Goal: Task Accomplishment & Management: Manage account settings

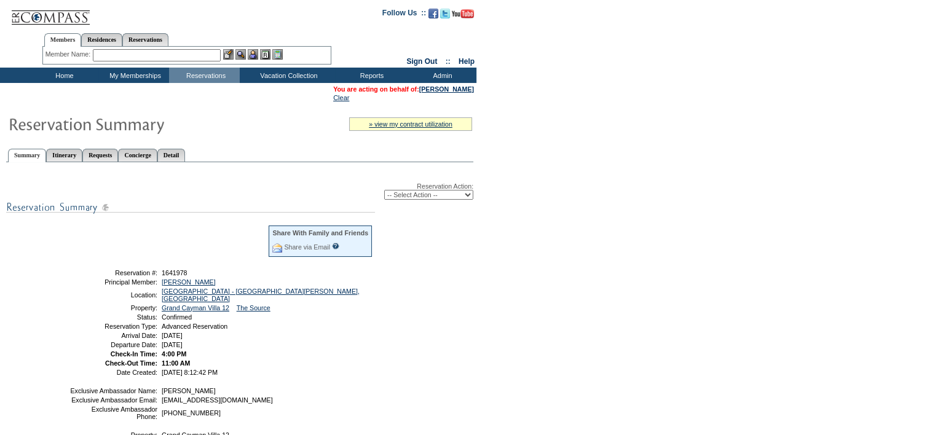
click at [445, 194] on select "-- Select Action -- Modify Reservation Dates Modify Reservation Cost Modify Occ…" at bounding box center [428, 195] width 89 height 10
select select "ChangeDates"
click at [384, 190] on select "-- Select Action -- Modify Reservation Dates Modify Reservation Cost Modify Occ…" at bounding box center [428, 195] width 89 height 10
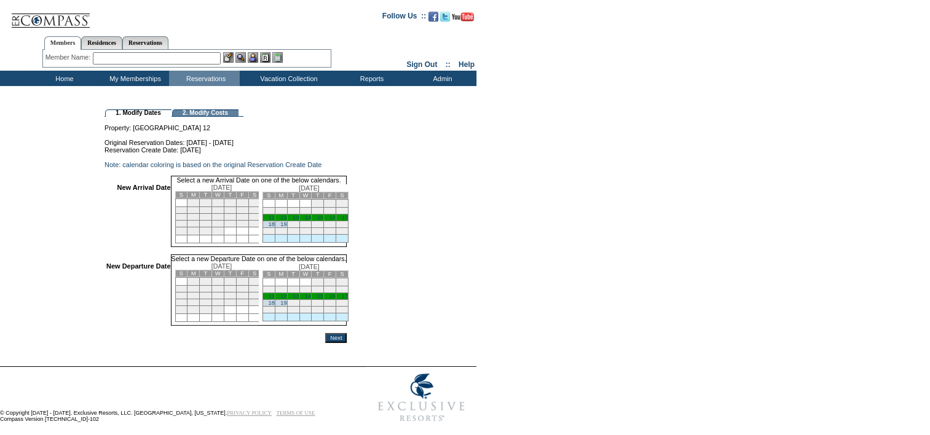
click at [311, 221] on link "14" at bounding box center [308, 217] width 6 height 6
click at [286, 306] on link "19" at bounding box center [283, 303] width 6 height 6
click at [347, 343] on input "Next" at bounding box center [336, 338] width 22 height 10
